Goal: Obtain resource: Download file/media

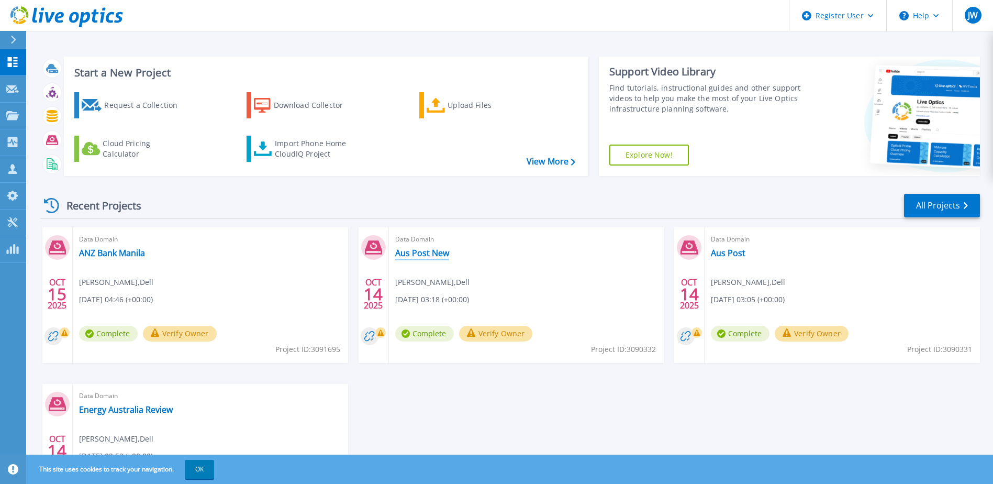
click at [430, 250] on link "Aus Post New" at bounding box center [422, 253] width 54 height 10
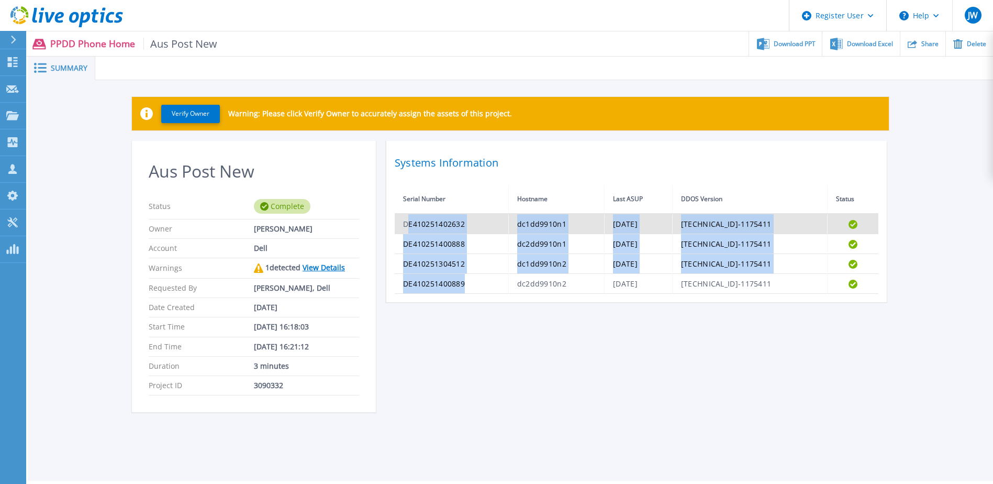
drag, startPoint x: 477, startPoint y: 284, endPoint x: 409, endPoint y: 223, distance: 91.2
click at [409, 223] on tbody "DE410251402632 dc1dd9910n1 Tue Oct 14 06:11:20 AEDT 2025 8.3.1.0-1175411 Comple…" at bounding box center [637, 254] width 484 height 80
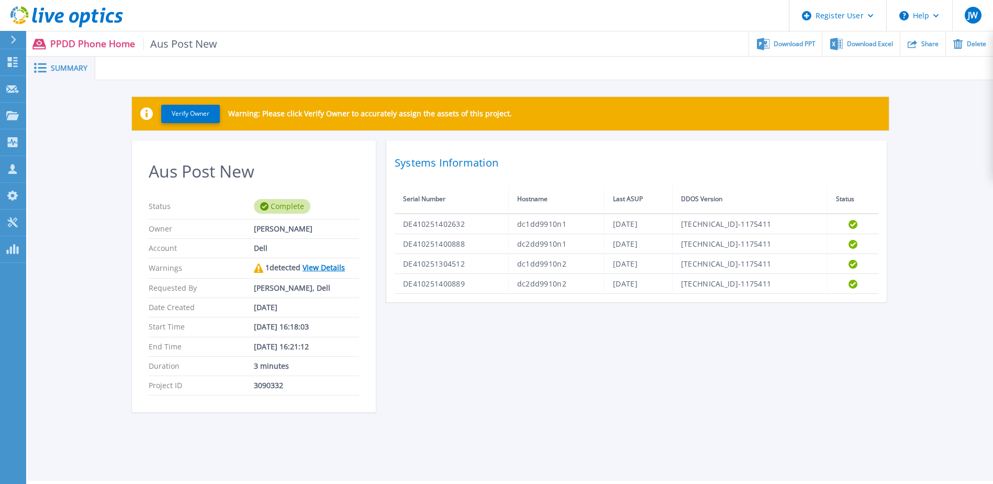
drag, startPoint x: 409, startPoint y: 223, endPoint x: 464, endPoint y: 302, distance: 96.3
click at [464, 302] on div "Aus Post New Status Complete Owner Jakob Wollner Account Dell Warnings 1 detect…" at bounding box center [510, 283] width 757 height 284
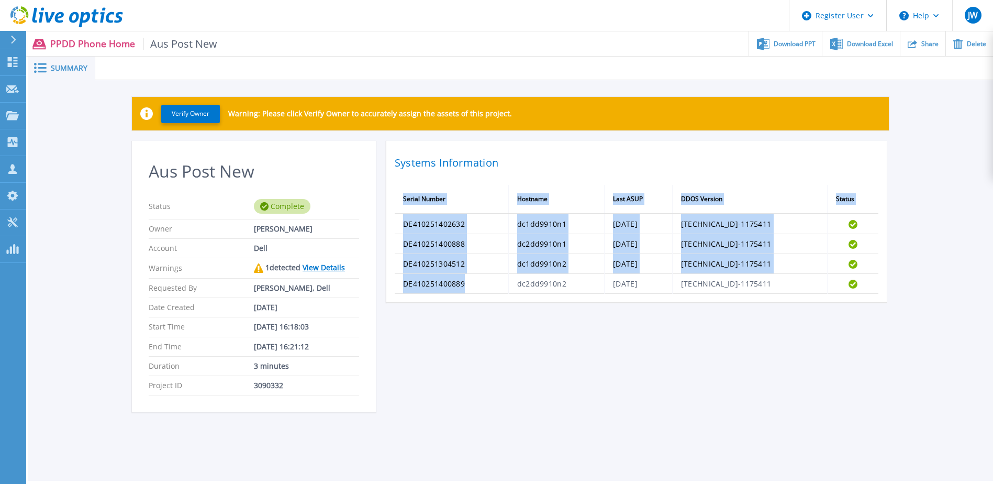
drag, startPoint x: 471, startPoint y: 286, endPoint x: 390, endPoint y: 225, distance: 101.2
click at [390, 225] on div "Systems Information Serial Number Hostname Last ASUP DDOS Version Status DE4102…" at bounding box center [636, 221] width 500 height 161
drag, startPoint x: 390, startPoint y: 225, endPoint x: 474, endPoint y: 338, distance: 140.7
click at [489, 364] on div "Aus Post New Status Complete Owner Jakob Wollner Account Dell Warnings 1 detect…" at bounding box center [510, 283] width 757 height 284
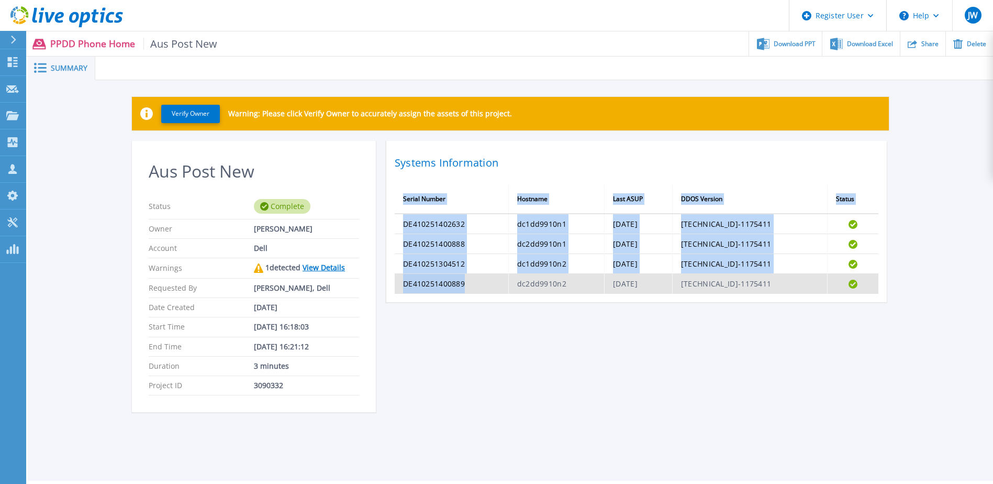
click at [466, 289] on td "DE410251400889" at bounding box center [452, 284] width 114 height 20
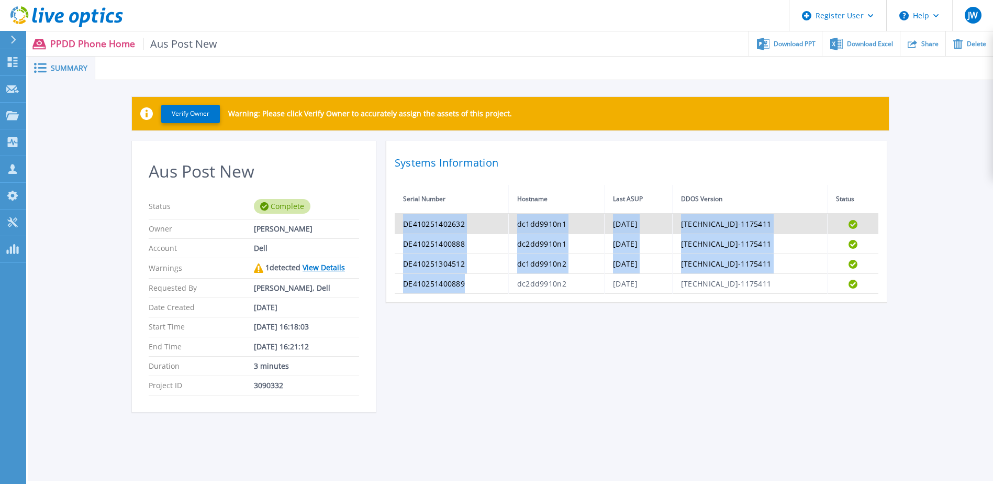
drag, startPoint x: 473, startPoint y: 284, endPoint x: 403, endPoint y: 229, distance: 89.4
click at [403, 229] on tbody "DE410251402632 dc1dd9910n1 Tue Oct 14 06:11:20 AEDT 2025 8.3.1.0-1175411 Comple…" at bounding box center [637, 254] width 484 height 80
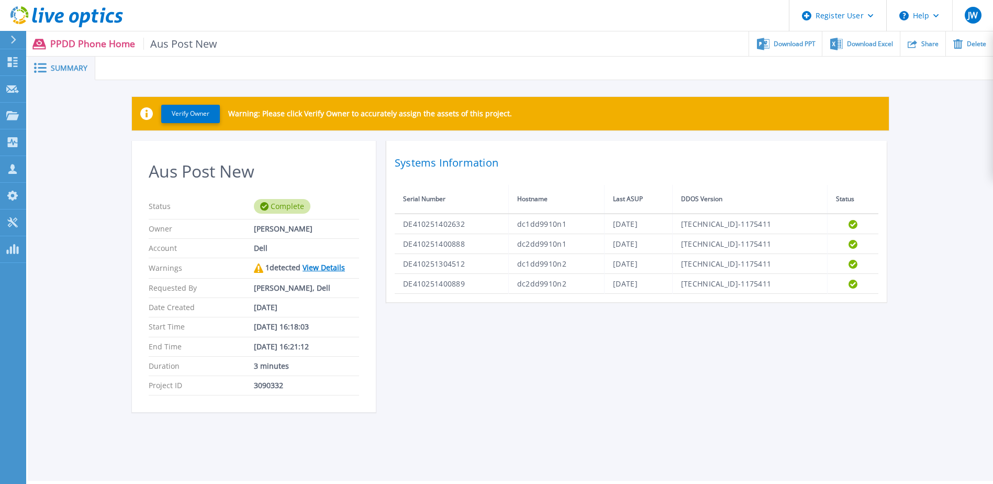
drag, startPoint x: 403, startPoint y: 229, endPoint x: 558, endPoint y: 353, distance: 198.8
click at [558, 353] on div "Aus Post New Status Complete Owner Jakob Wollner Account Dell Warnings 1 detect…" at bounding box center [510, 283] width 757 height 284
drag, startPoint x: 908, startPoint y: 286, endPoint x: 396, endPoint y: 209, distance: 517.0
click at [396, 209] on div "Verify Owner Warning: Please click Verify Owner to accurately assign the assets…" at bounding box center [510, 260] width 965 height 360
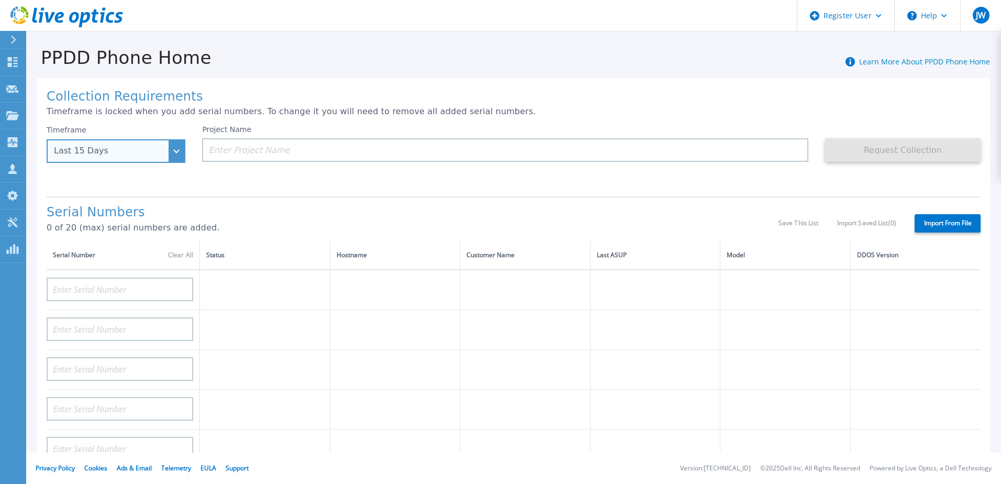
click at [158, 149] on div "Last 15 Days" at bounding box center [110, 150] width 113 height 9
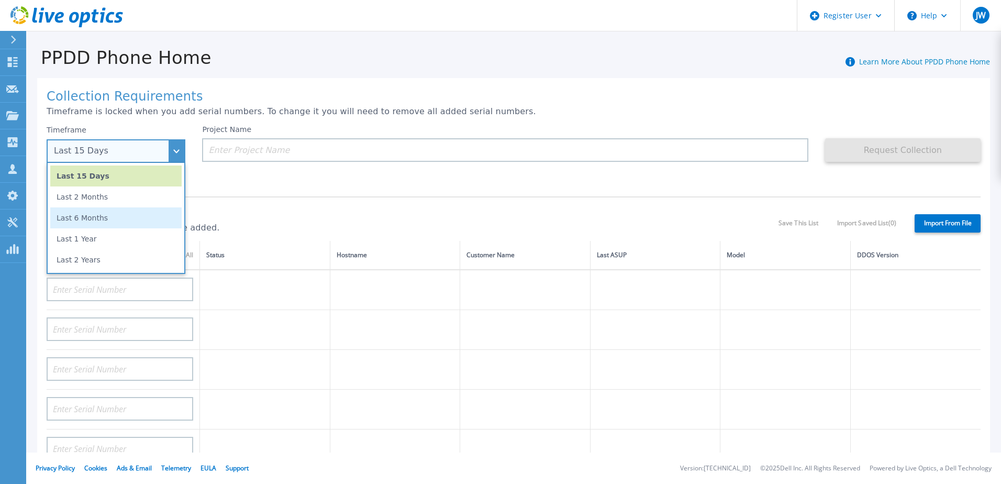
click at [107, 221] on li "Last 6 Months" at bounding box center [115, 217] width 131 height 21
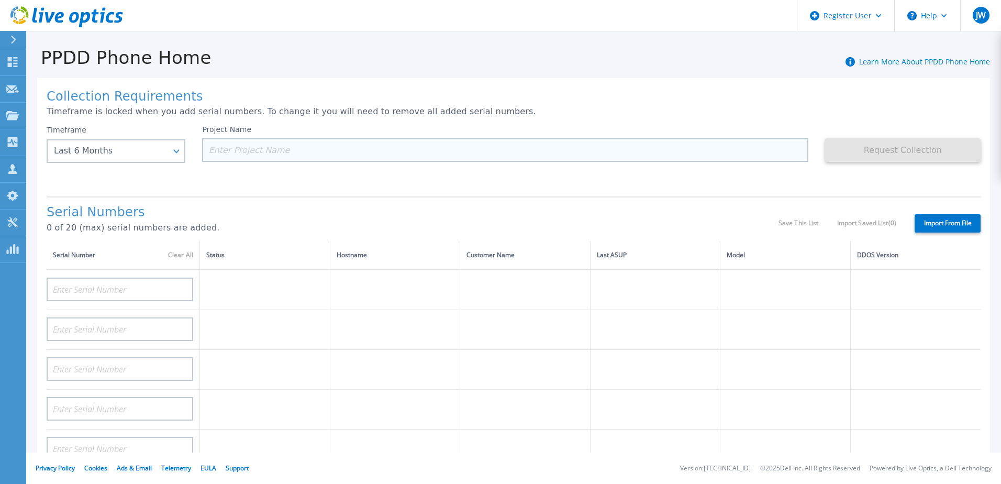
click at [277, 148] on input at bounding box center [505, 150] width 606 height 24
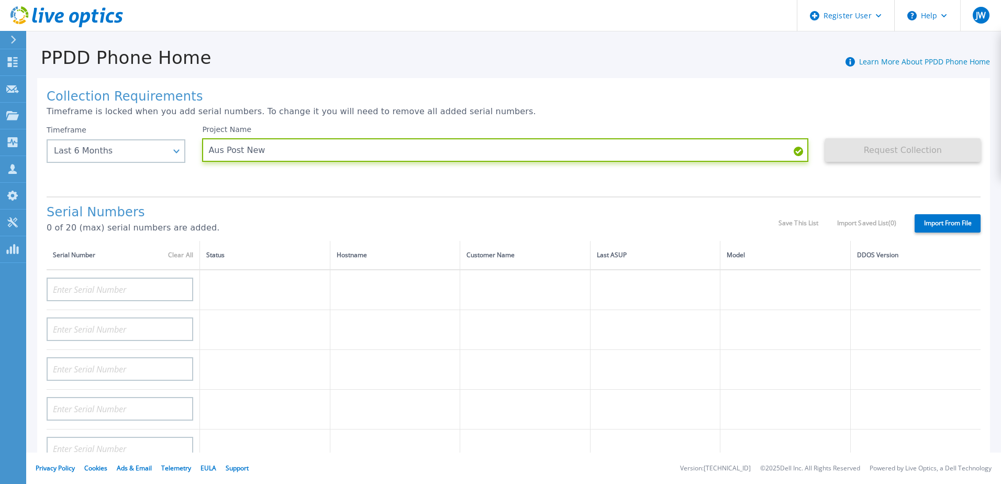
type input "Aus Post New"
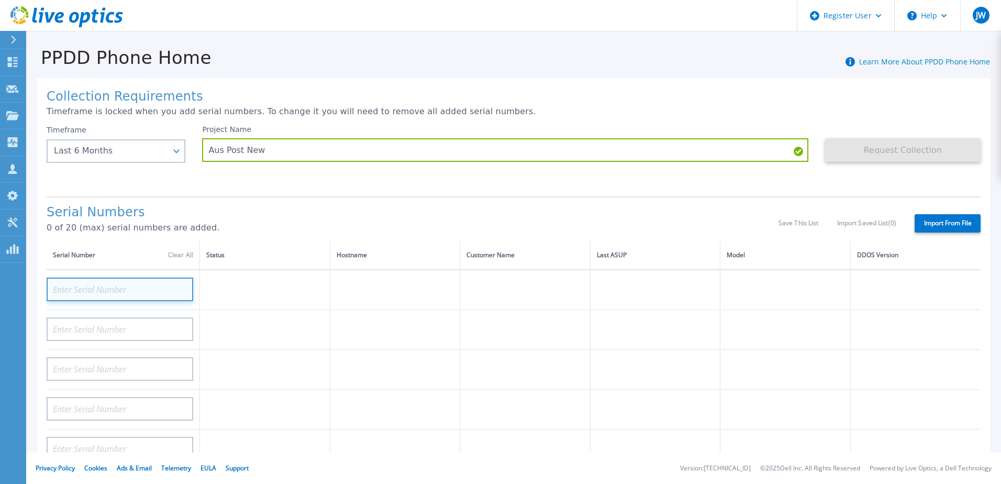
click at [125, 292] on input at bounding box center [120, 289] width 147 height 24
paste input "DE410251402632"
type input "DE410251402632"
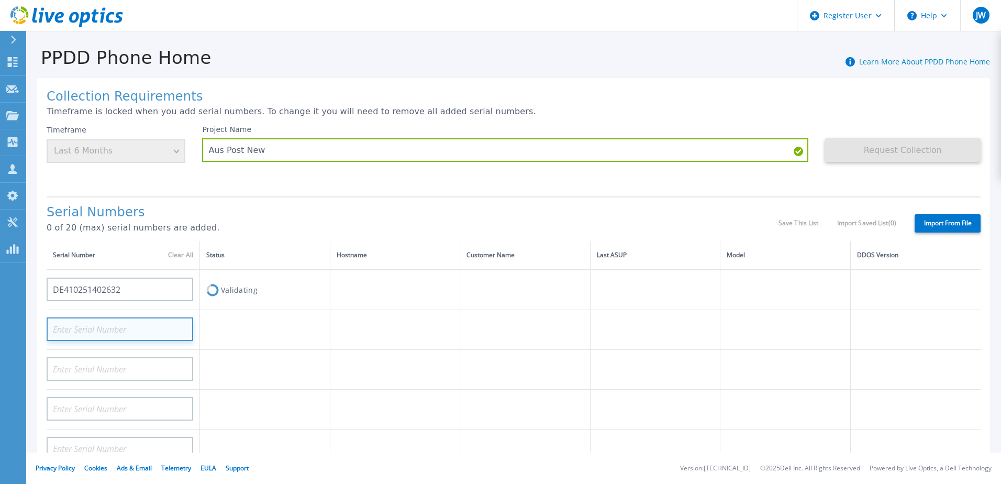
click at [138, 327] on input at bounding box center [120, 329] width 147 height 24
paste input "DE410251400888"
type input "DE410251400888"
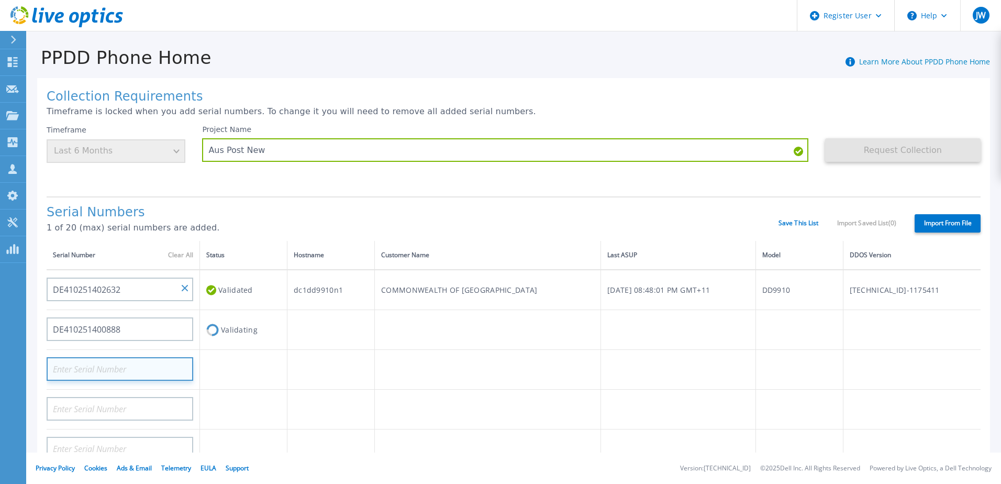
click at [161, 378] on input at bounding box center [120, 369] width 147 height 24
paste input "DE410251304512"
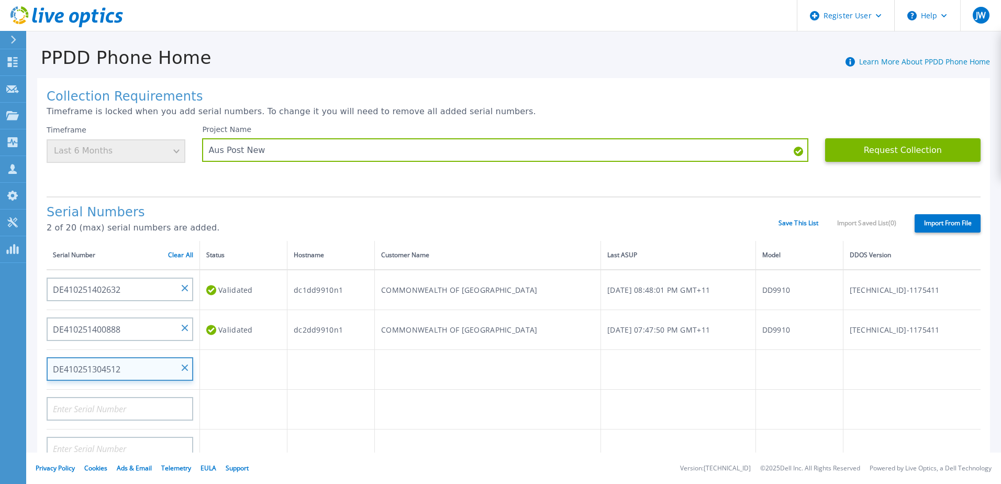
type input "DE410251304512"
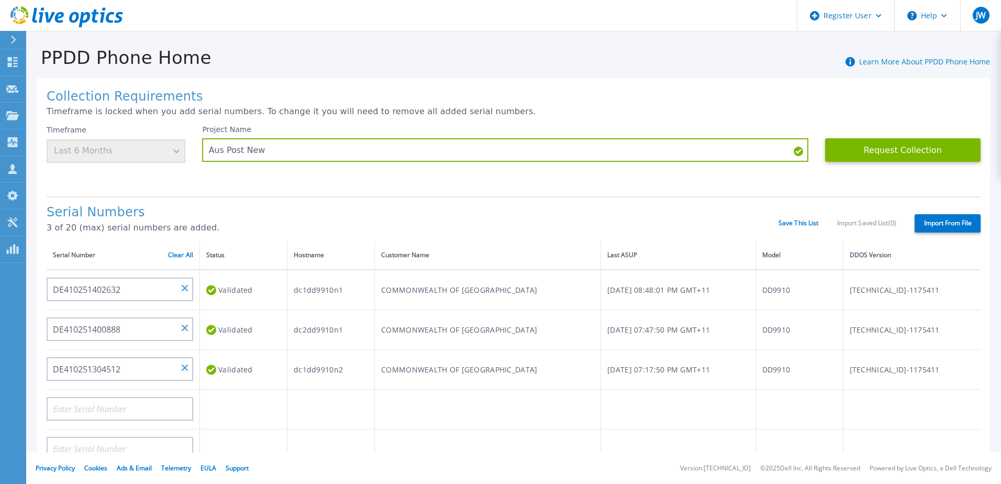
click at [82, 423] on td at bounding box center [123, 409] width 153 height 40
click at [88, 414] on input at bounding box center [120, 409] width 147 height 24
paste input "DE410251400889"
type input "DE410251400889"
click at [185, 444] on input at bounding box center [120, 449] width 147 height 24
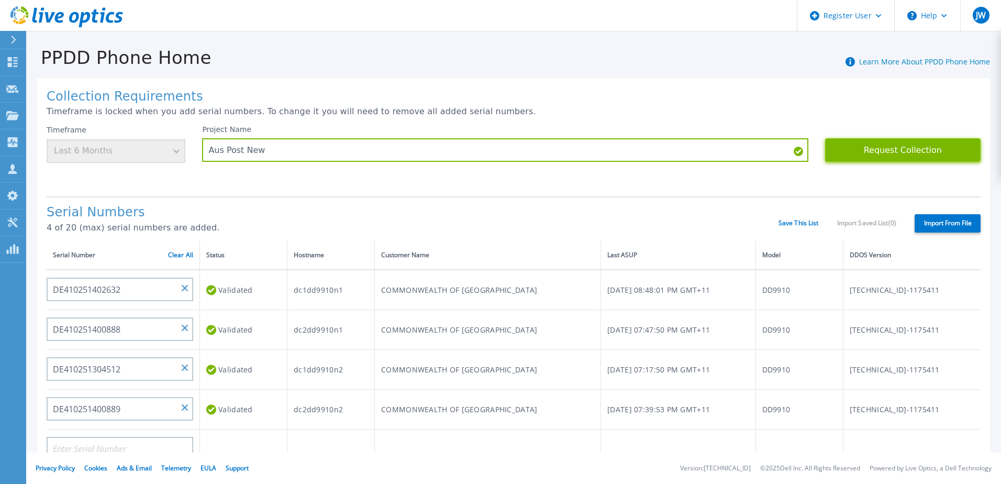
click at [932, 148] on button "Request Collection" at bounding box center [902, 150] width 155 height 24
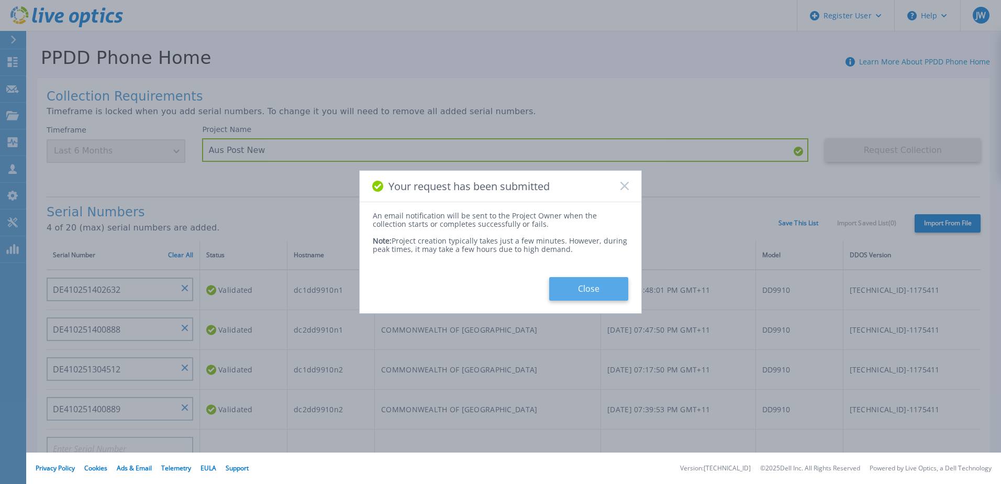
click at [589, 288] on button "Close" at bounding box center [588, 289] width 79 height 24
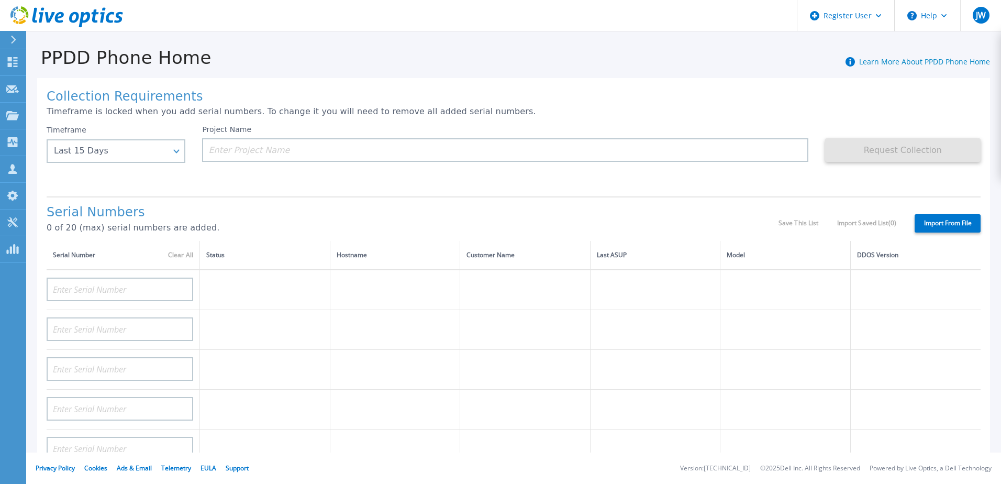
click at [72, 14] on icon at bounding box center [66, 16] width 113 height 21
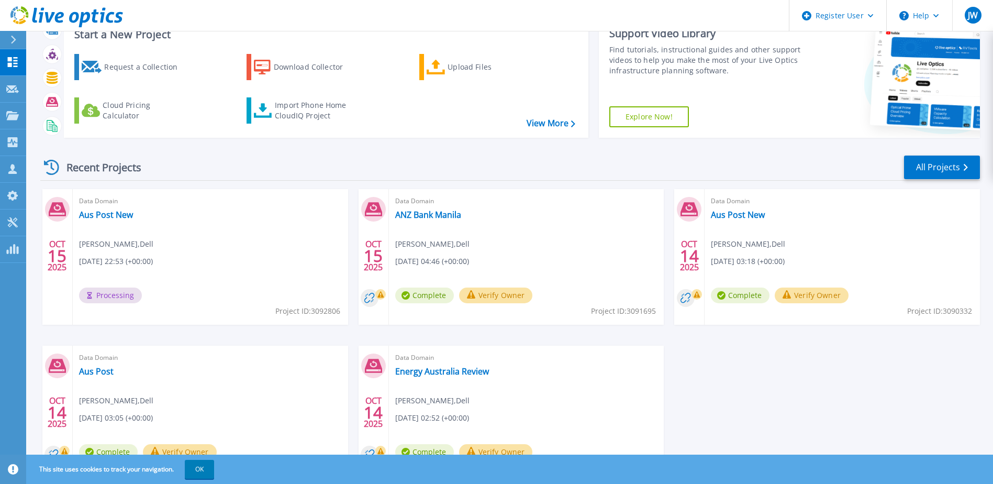
scroll to position [96, 0]
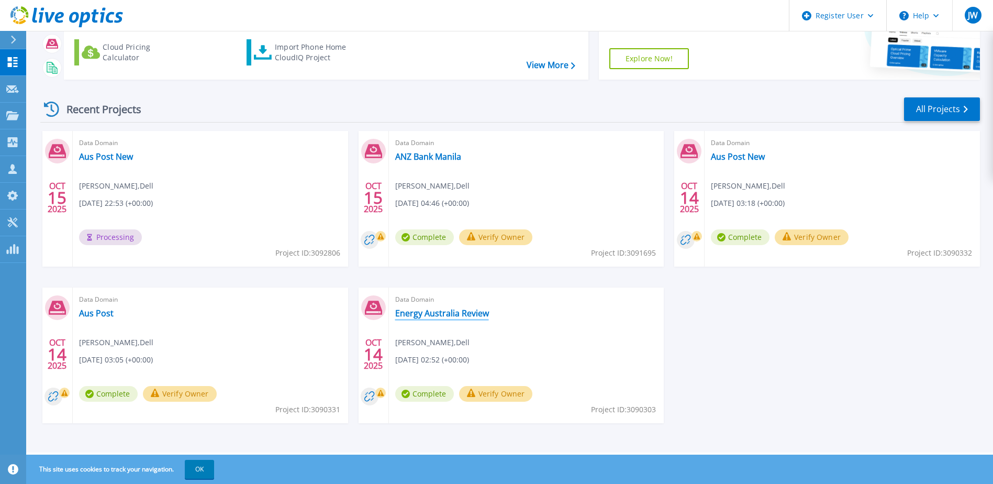
click at [480, 317] on link "Energy Australia Review" at bounding box center [442, 313] width 94 height 10
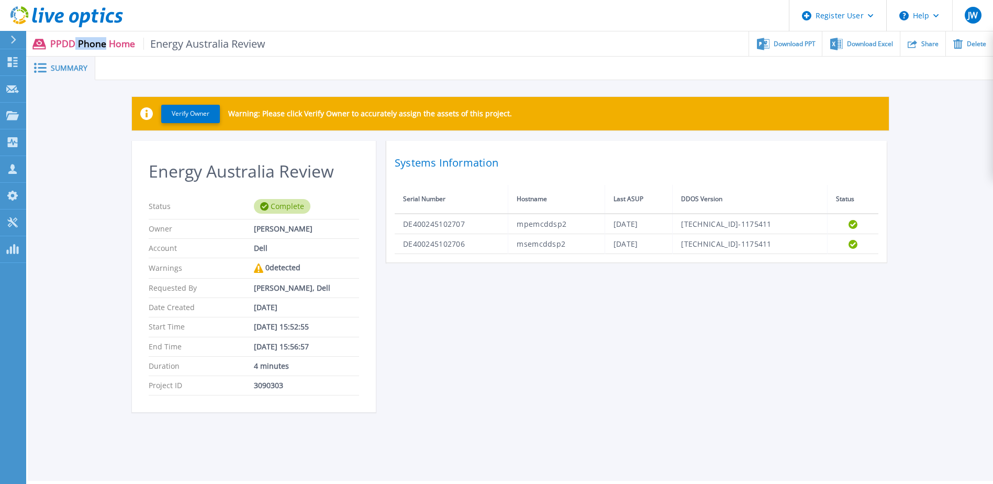
click at [106, 40] on p "PPDD Phone Home Energy Australia Review" at bounding box center [158, 44] width 216 height 12
drag, startPoint x: 106, startPoint y: 40, endPoint x: 104, endPoint y: 47, distance: 7.0
click at [107, 47] on p "PPDD Phone Home Energy Australia Review" at bounding box center [158, 44] width 216 height 12
click at [76, 72] on span "Summary" at bounding box center [69, 67] width 37 height 7
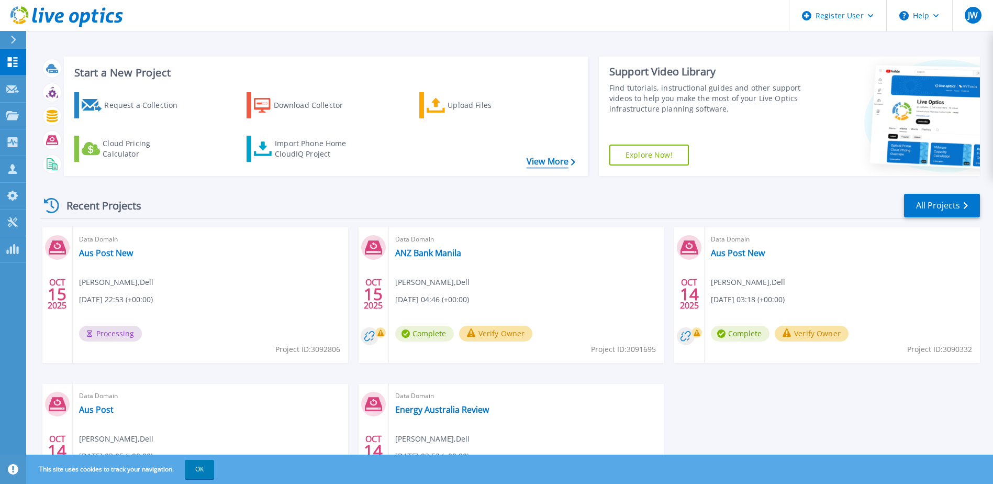
click at [542, 160] on link "View More" at bounding box center [551, 161] width 49 height 10
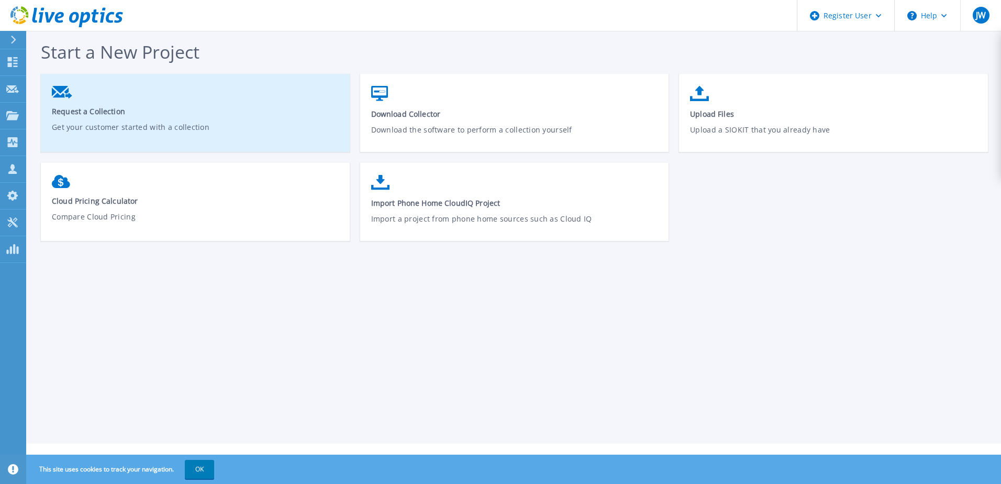
click at [244, 124] on p "Get your customer started with a collection" at bounding box center [195, 133] width 287 height 24
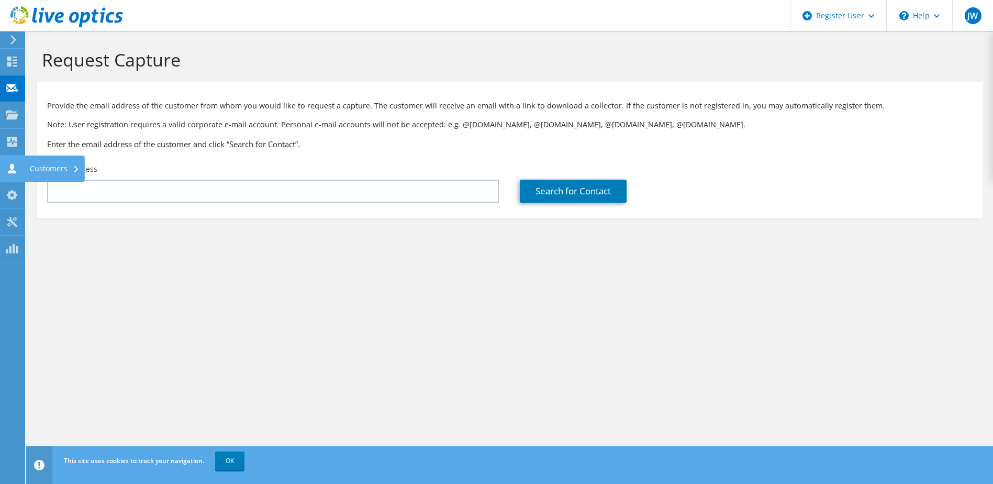
click at [14, 165] on icon at bounding box center [12, 168] width 13 height 10
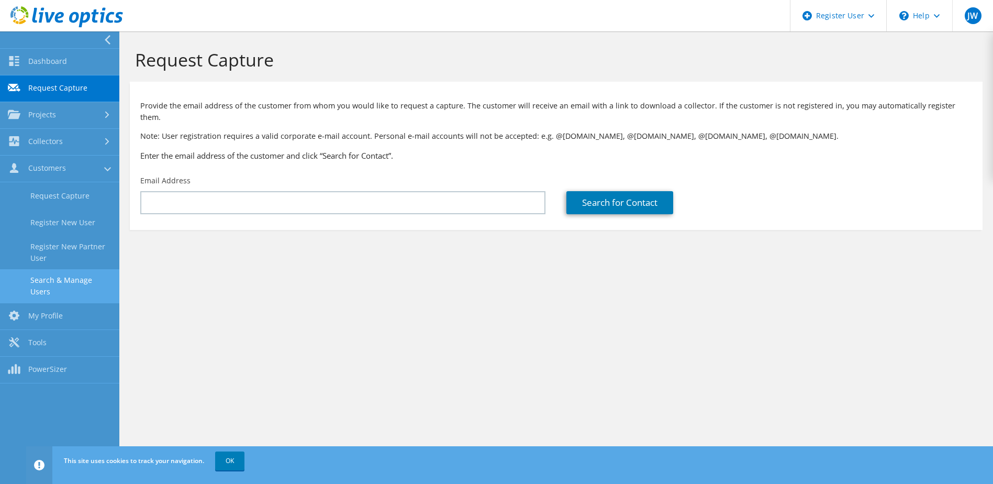
click at [89, 285] on link "Search & Manage Users" at bounding box center [59, 285] width 119 height 33
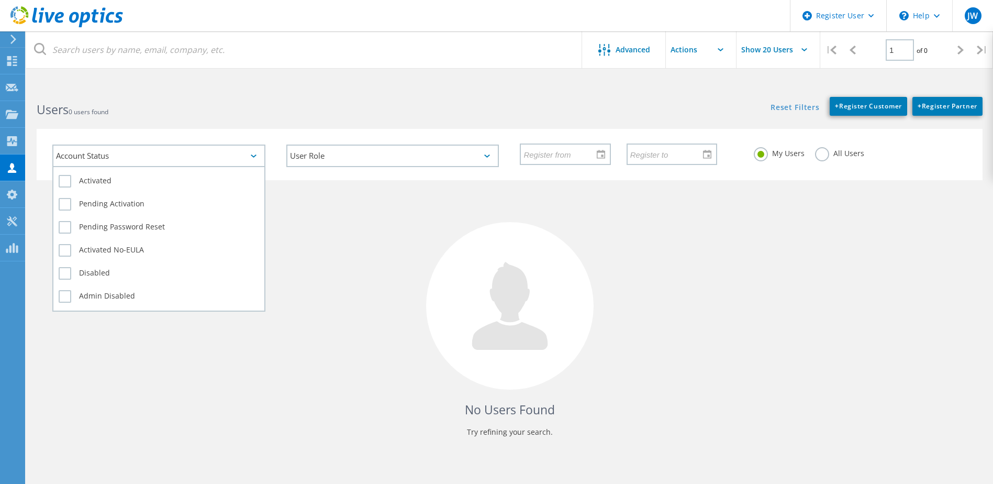
click at [156, 153] on div "Account Status" at bounding box center [158, 155] width 213 height 23
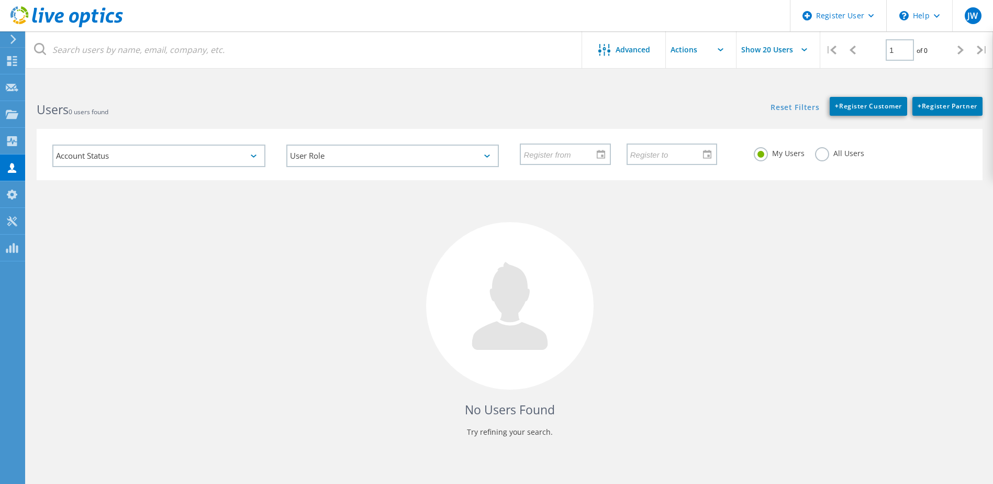
click at [168, 119] on div "Account Status Activated Pending Activation Pending Password Reset Activated No…" at bounding box center [509, 148] width 967 height 64
click at [804, 50] on icon at bounding box center [804, 49] width 6 height 3
click at [552, 79] on html "Register User \n Help Explore Helpful Articles Contact Support JW Dell User [PE…" at bounding box center [496, 261] width 993 height 523
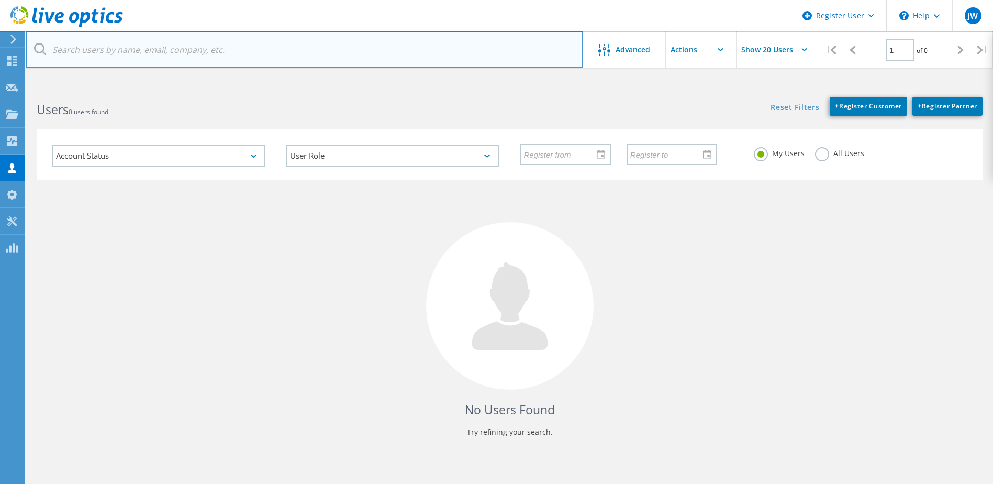
drag, startPoint x: 152, startPoint y: 42, endPoint x: 68, endPoint y: 42, distance: 83.7
click at [152, 42] on input "text" at bounding box center [304, 49] width 556 height 37
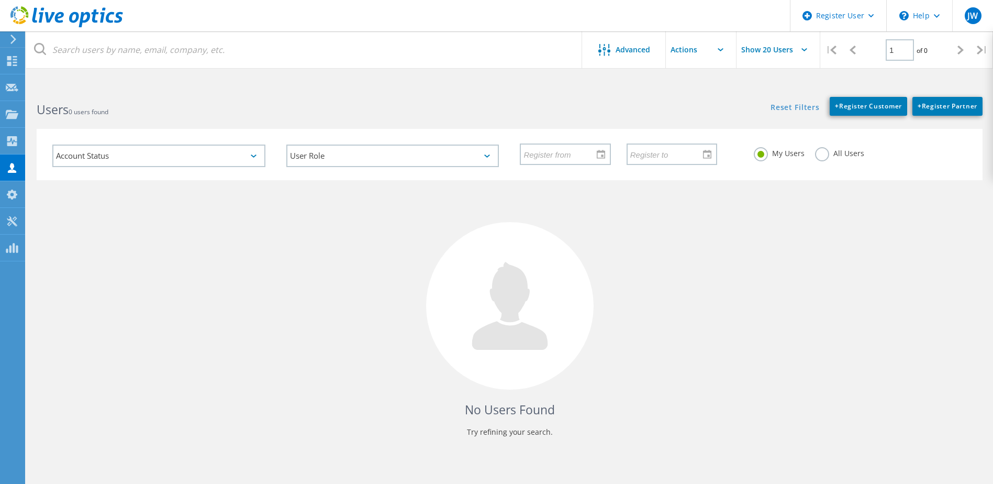
click at [304, 108] on h2 "Users 0 users found" at bounding box center [268, 109] width 462 height 17
click at [9, 56] on use at bounding box center [12, 61] width 10 height 10
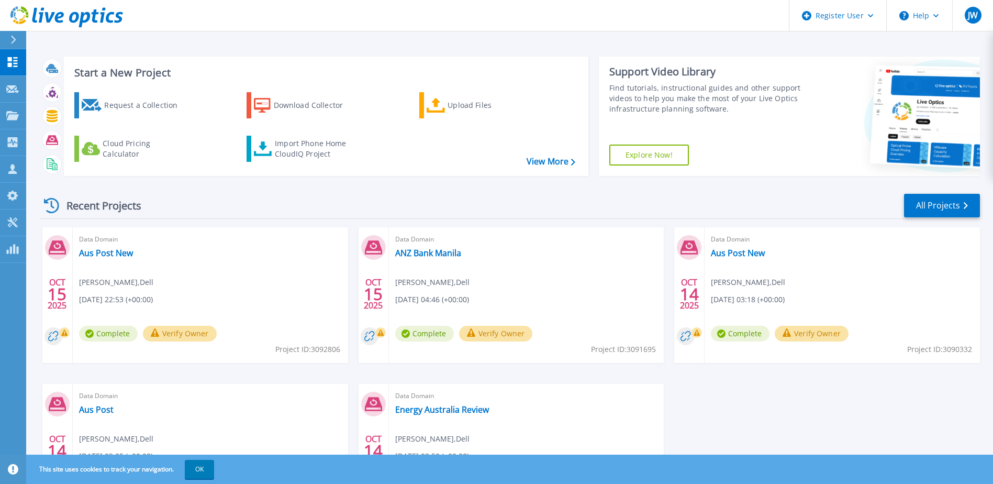
click at [758, 418] on div "OCT 15 2025 Data Domain Aus Post New Jakob Wollner , Dell 10/15/2025, 22:53 (+0…" at bounding box center [506, 383] width 948 height 313
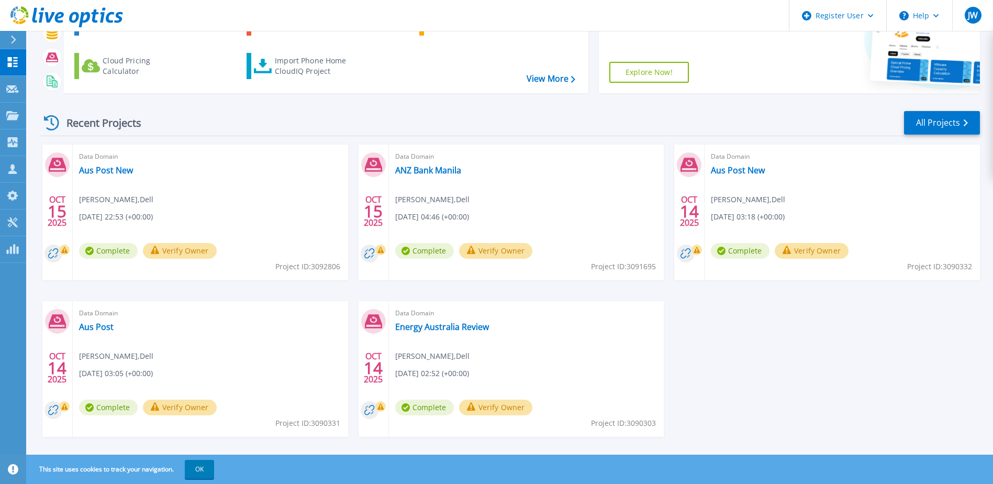
scroll to position [96, 0]
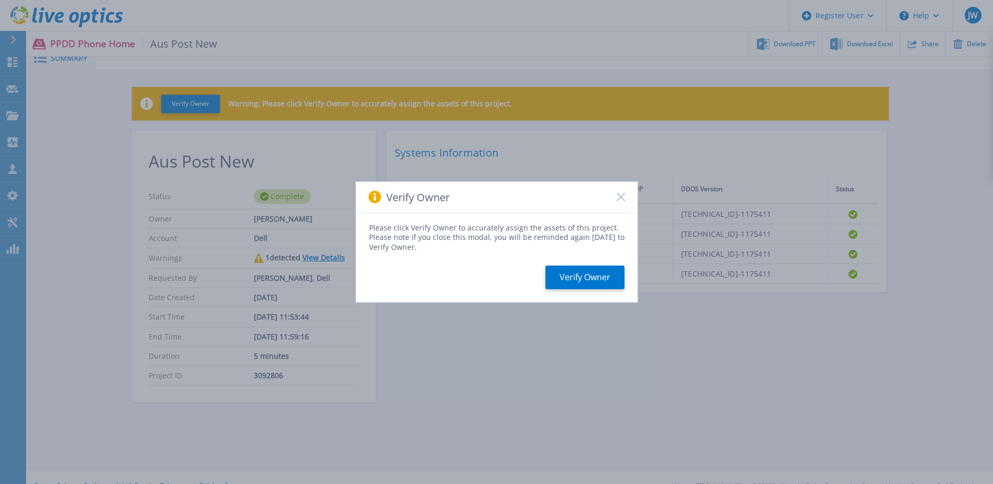
scroll to position [28, 0]
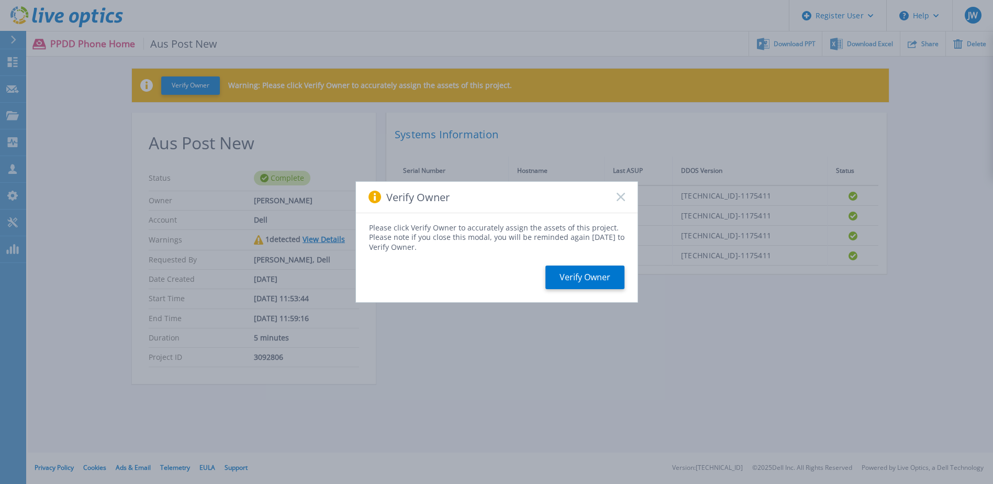
click at [620, 198] on rect at bounding box center [620, 197] width 9 height 9
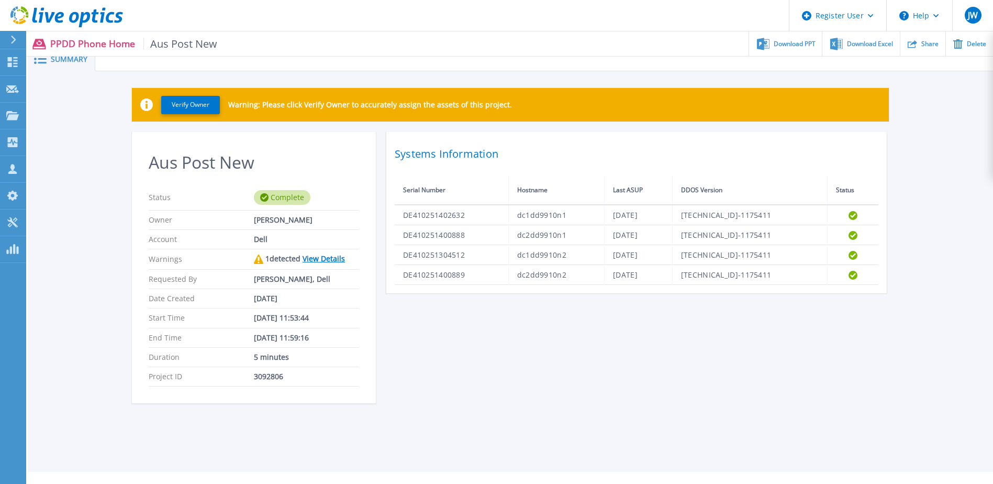
scroll to position [0, 0]
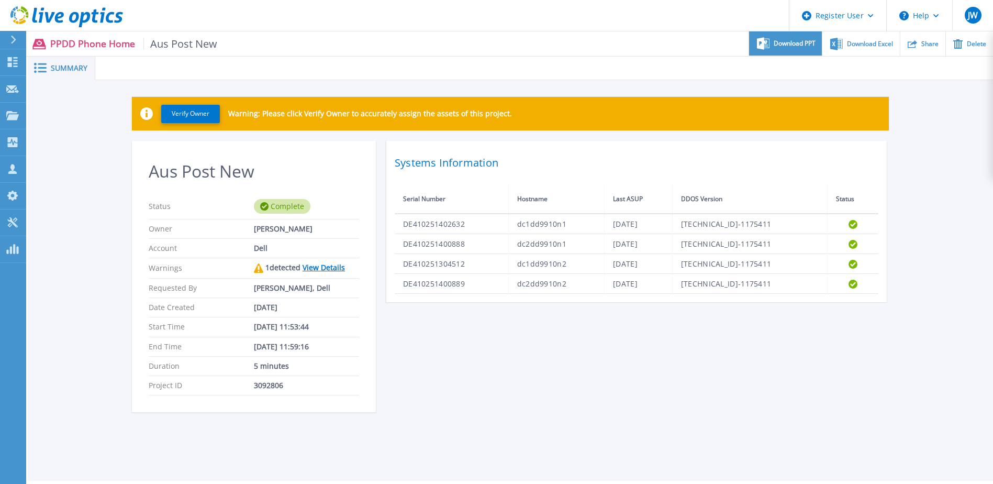
click at [787, 40] on span "Download PPT" at bounding box center [795, 43] width 42 height 6
